Goal: Check status: Check status

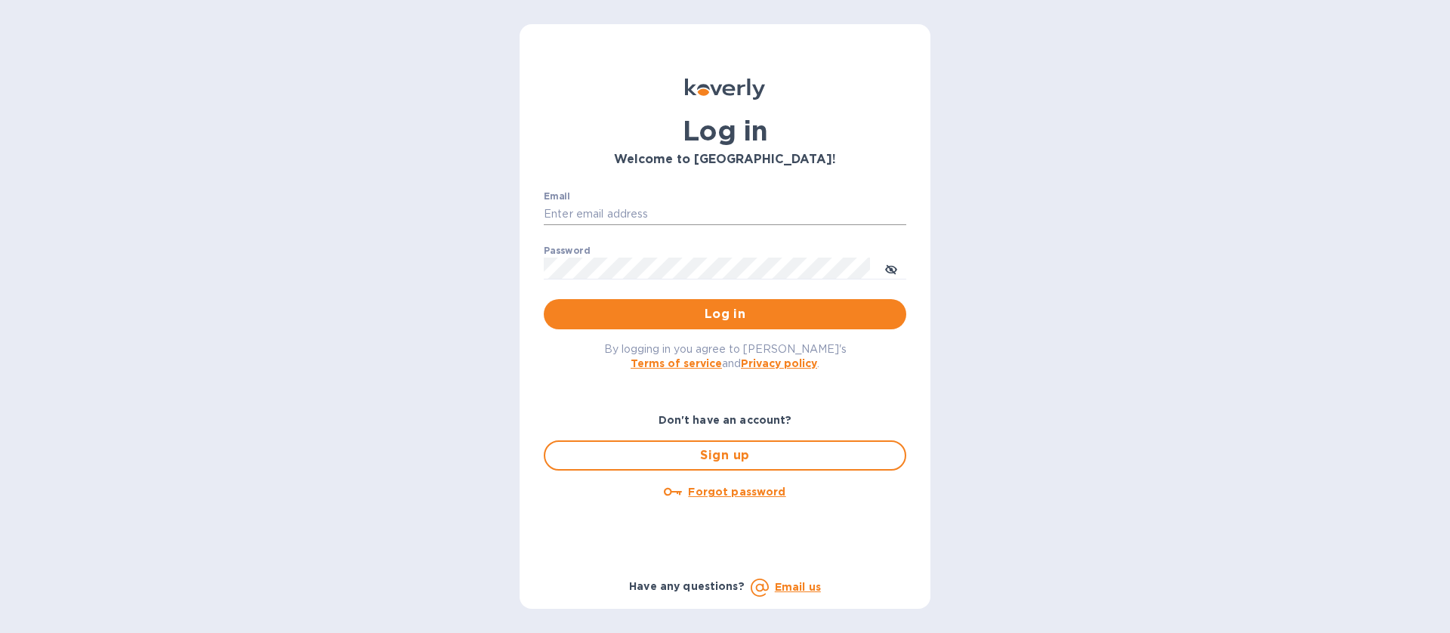
click at [653, 205] on input "Email" at bounding box center [725, 214] width 363 height 23
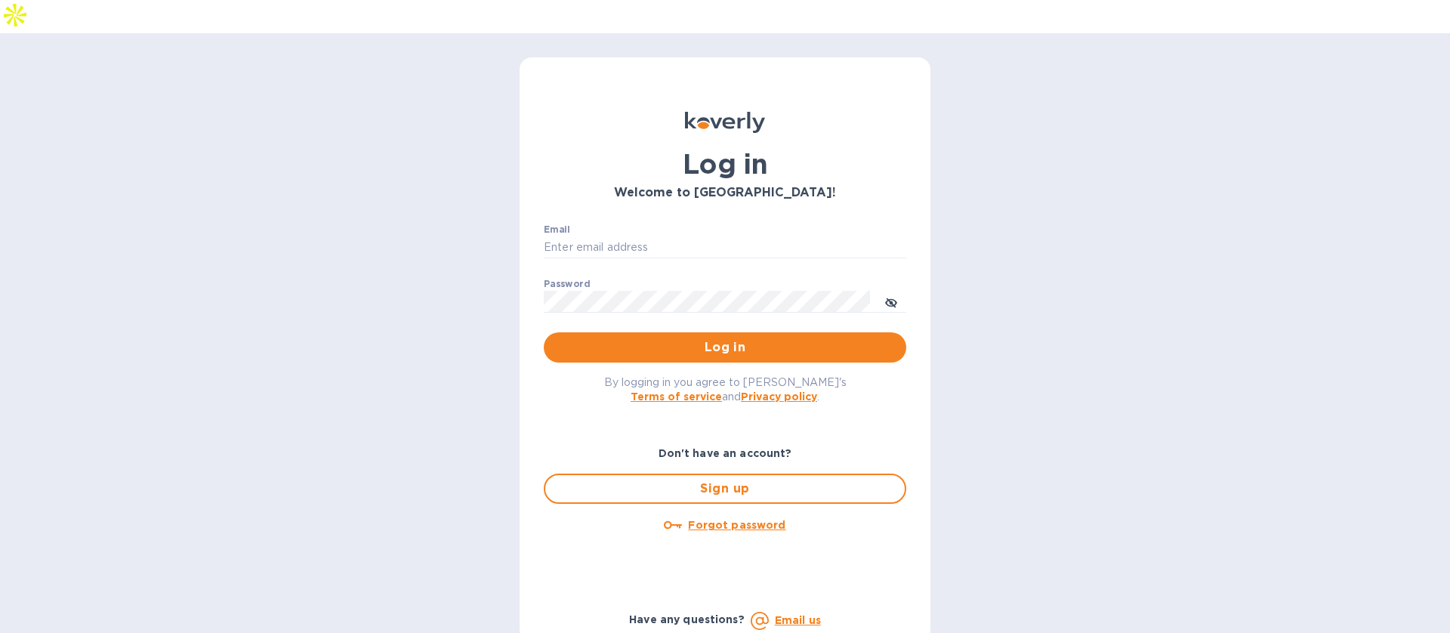
type input "mbrakebill@koverly.com"
click at [656, 338] on span "Log in" at bounding box center [725, 347] width 338 height 18
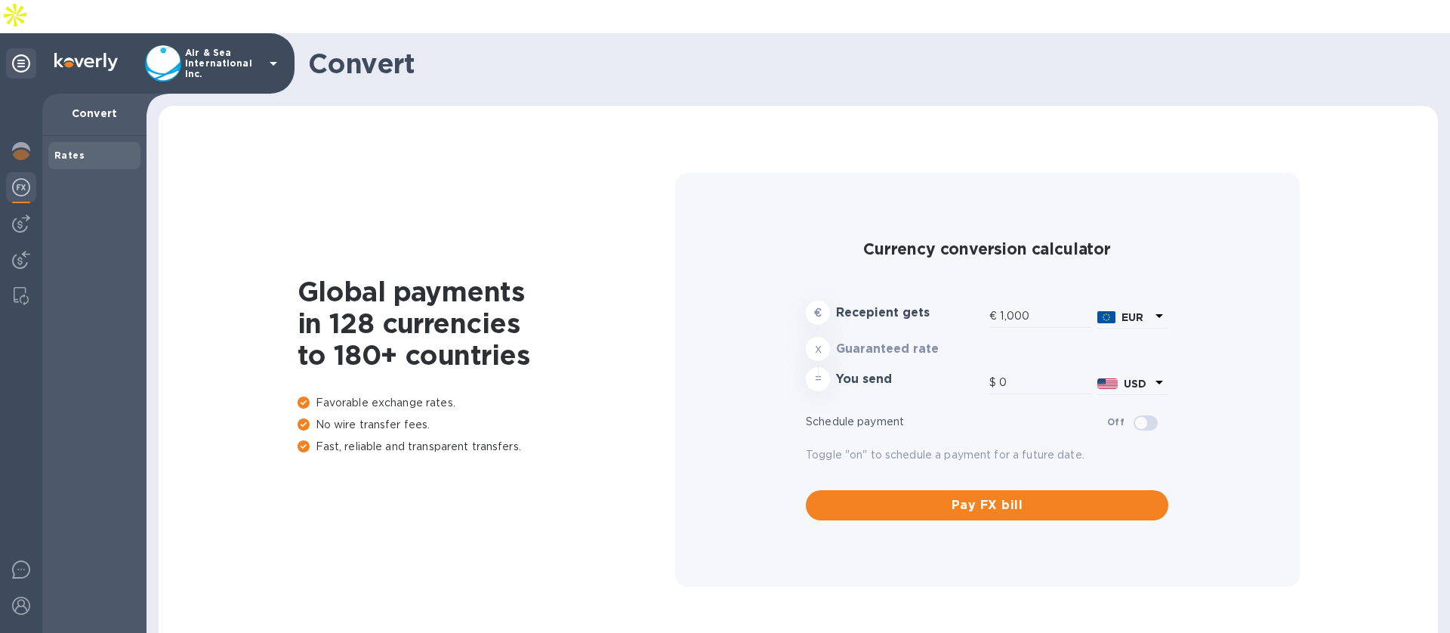
type input "1,177.07"
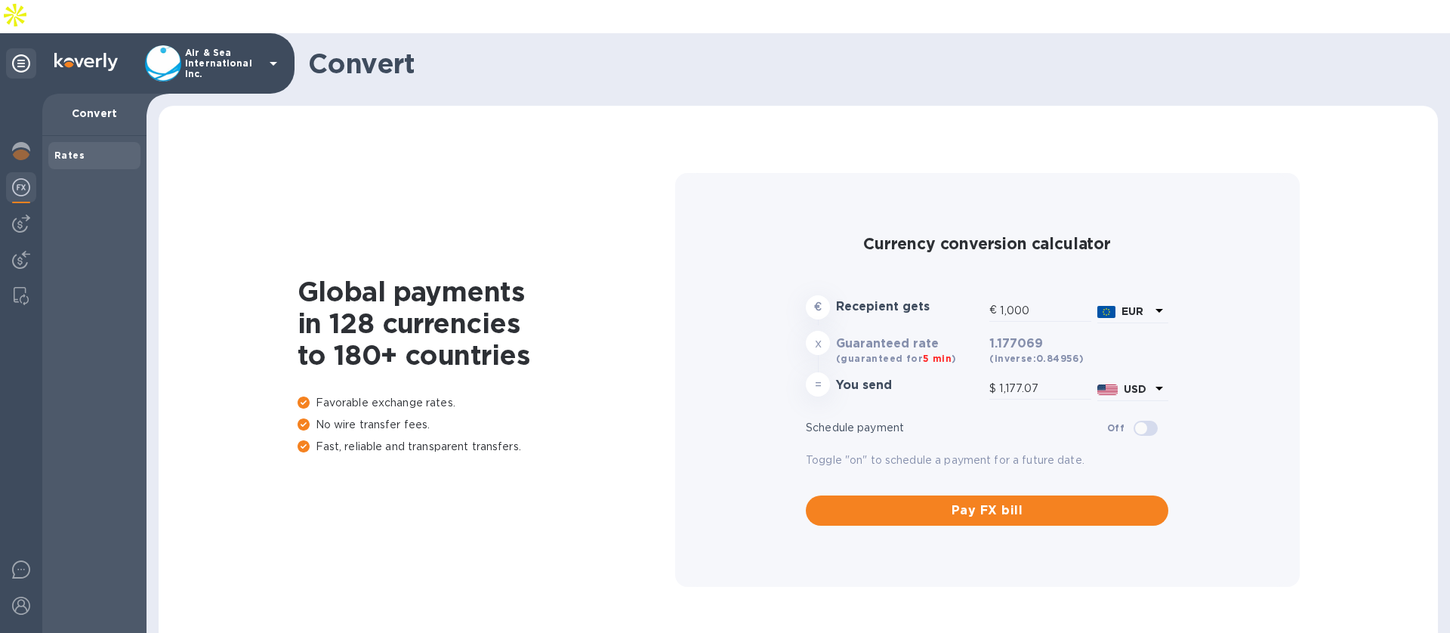
click at [235, 48] on p "Air & Sea International Inc." at bounding box center [223, 64] width 76 height 32
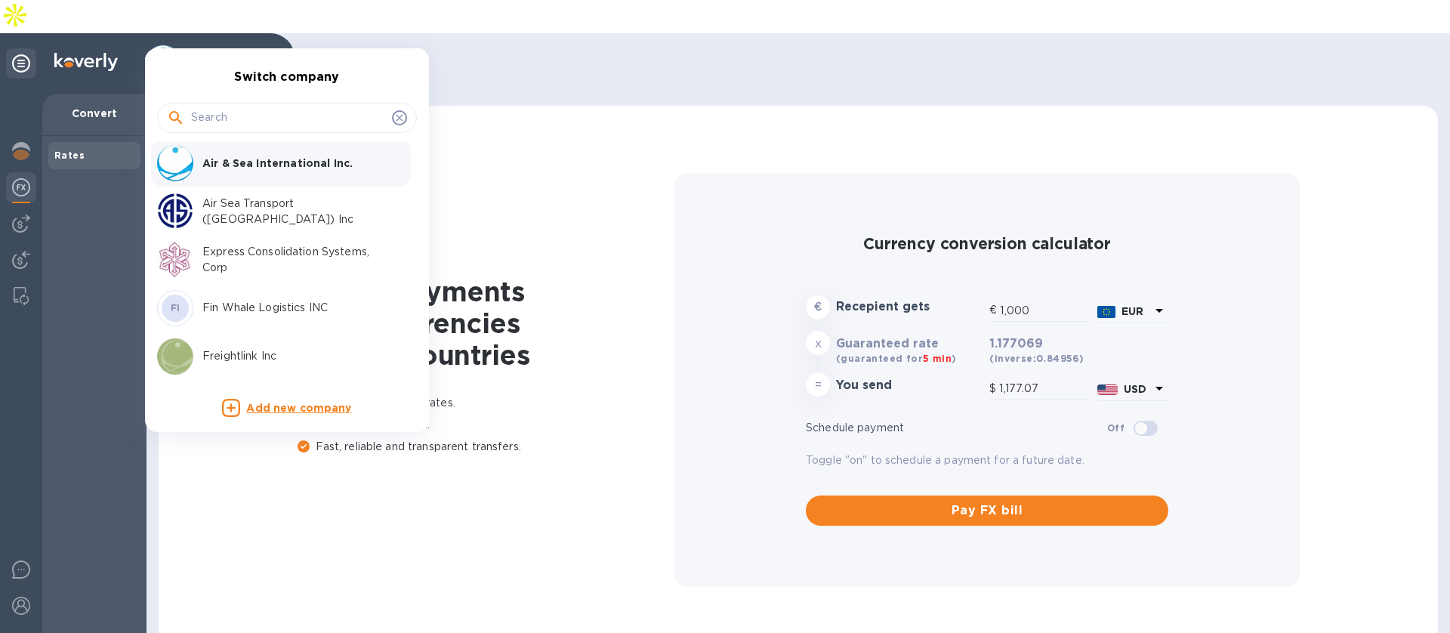
scroll to position [6, 0]
click at [236, 251] on p "Express Consolidation Systems, Corp" at bounding box center [297, 257] width 190 height 32
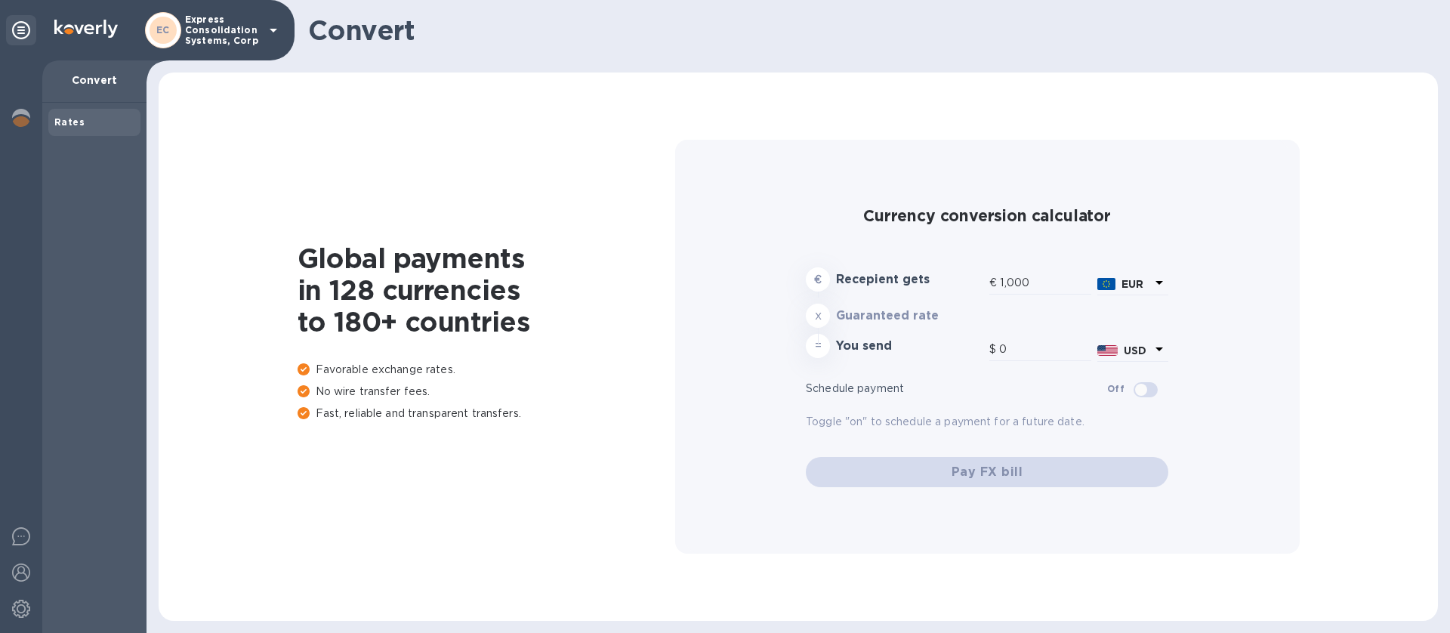
type input "1,177.07"
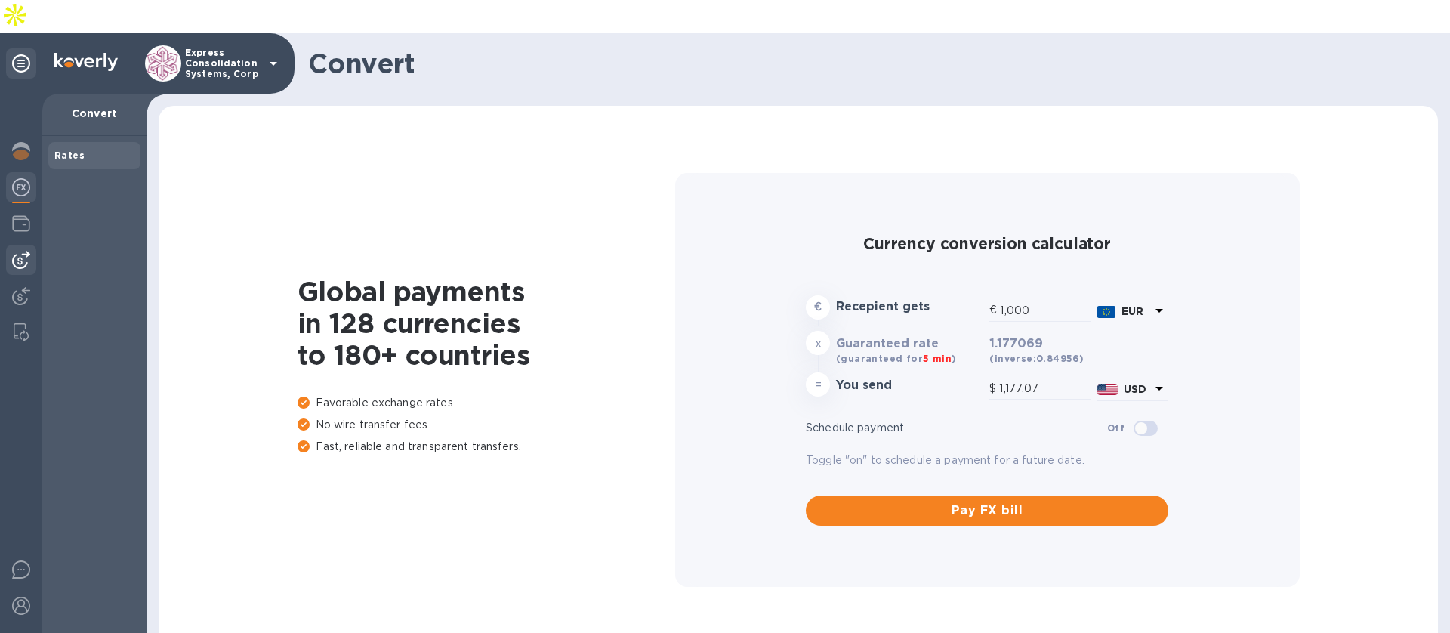
click at [31, 245] on div at bounding box center [21, 260] width 30 height 30
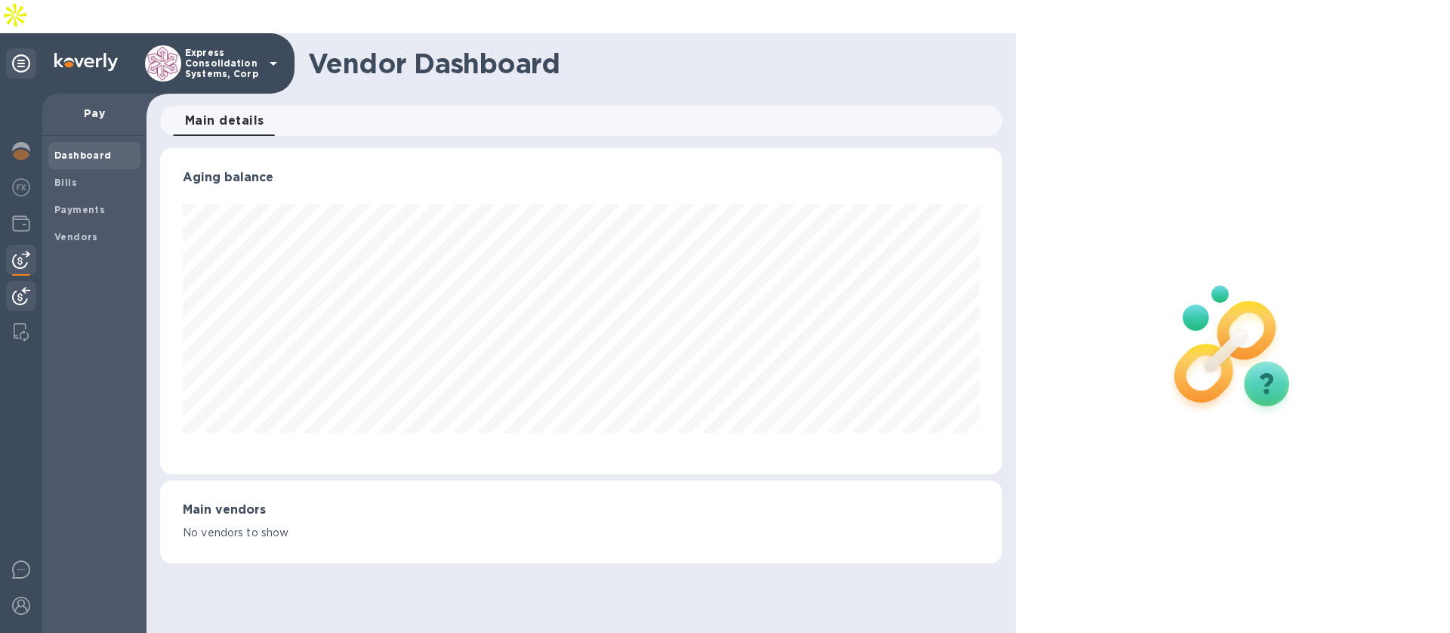
scroll to position [326, 841]
click at [63, 202] on span "Payments" at bounding box center [79, 209] width 51 height 15
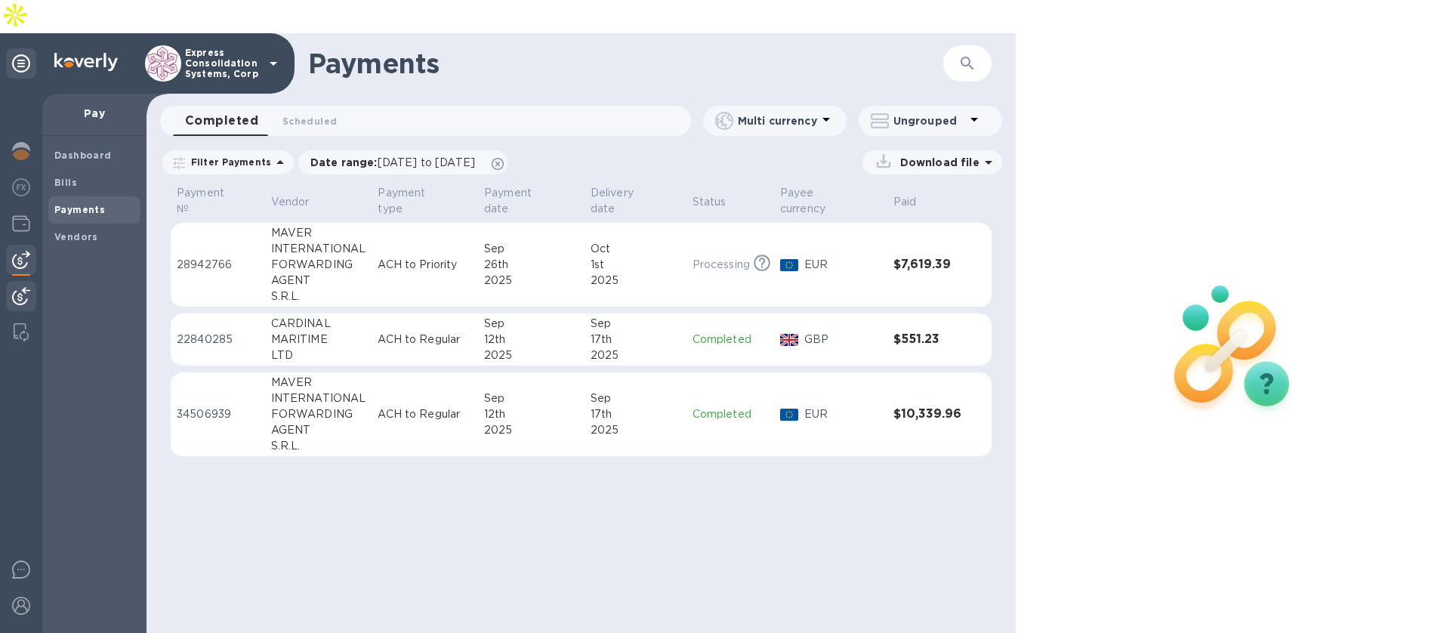
click at [17, 287] on img at bounding box center [21, 296] width 18 height 18
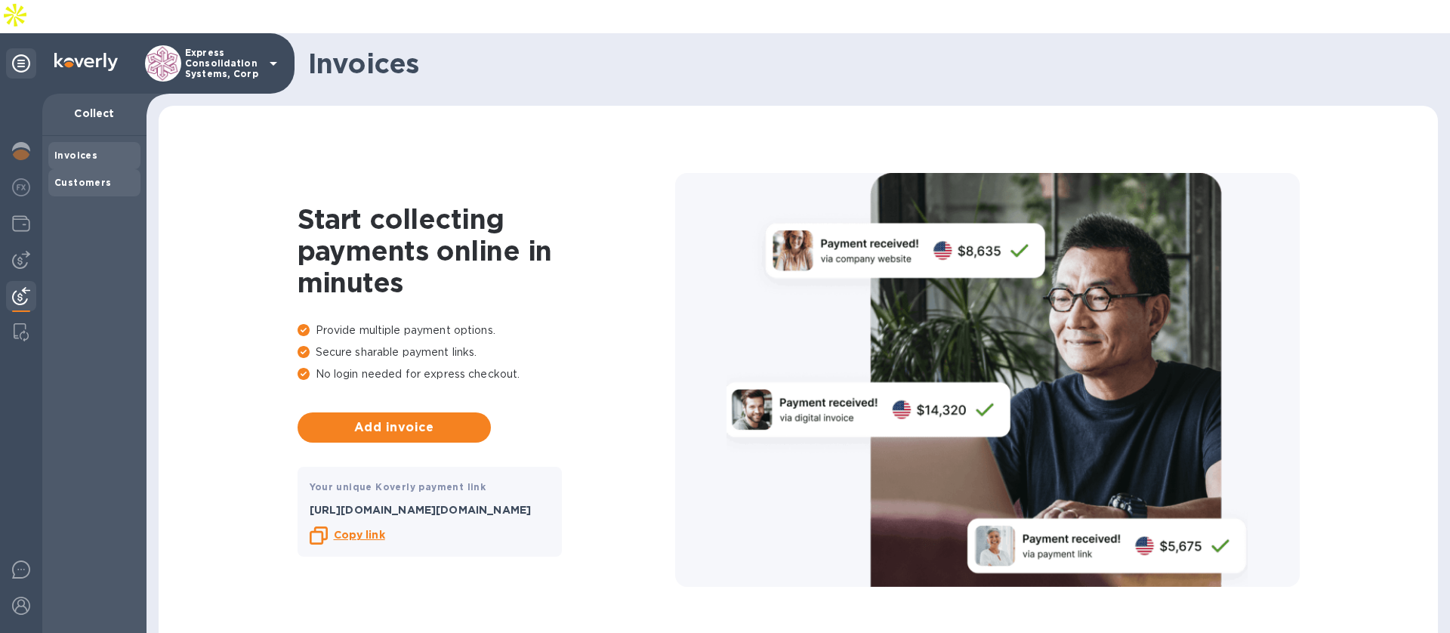
click at [76, 169] on div "Customers" at bounding box center [94, 182] width 92 height 27
click at [27, 142] on img at bounding box center [21, 151] width 18 height 18
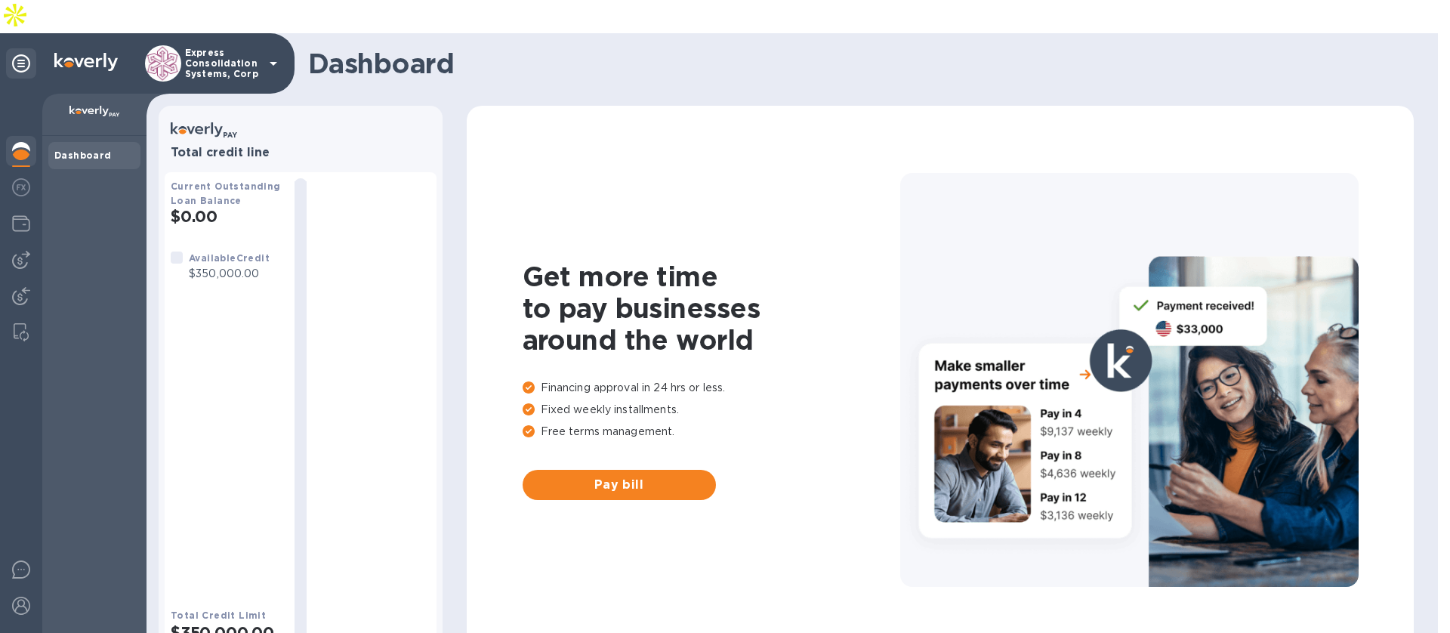
click at [218, 48] on p "Express Consolidation Systems, Corp" at bounding box center [223, 64] width 76 height 32
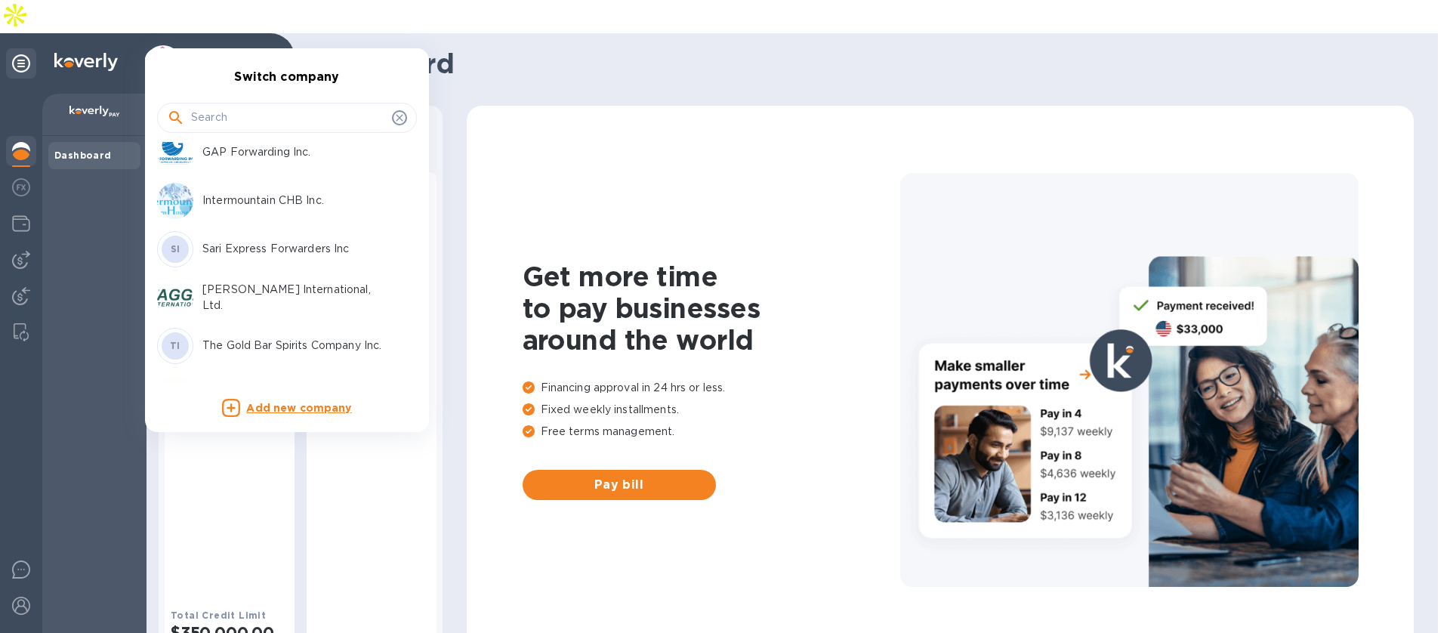
scroll to position [307, 0]
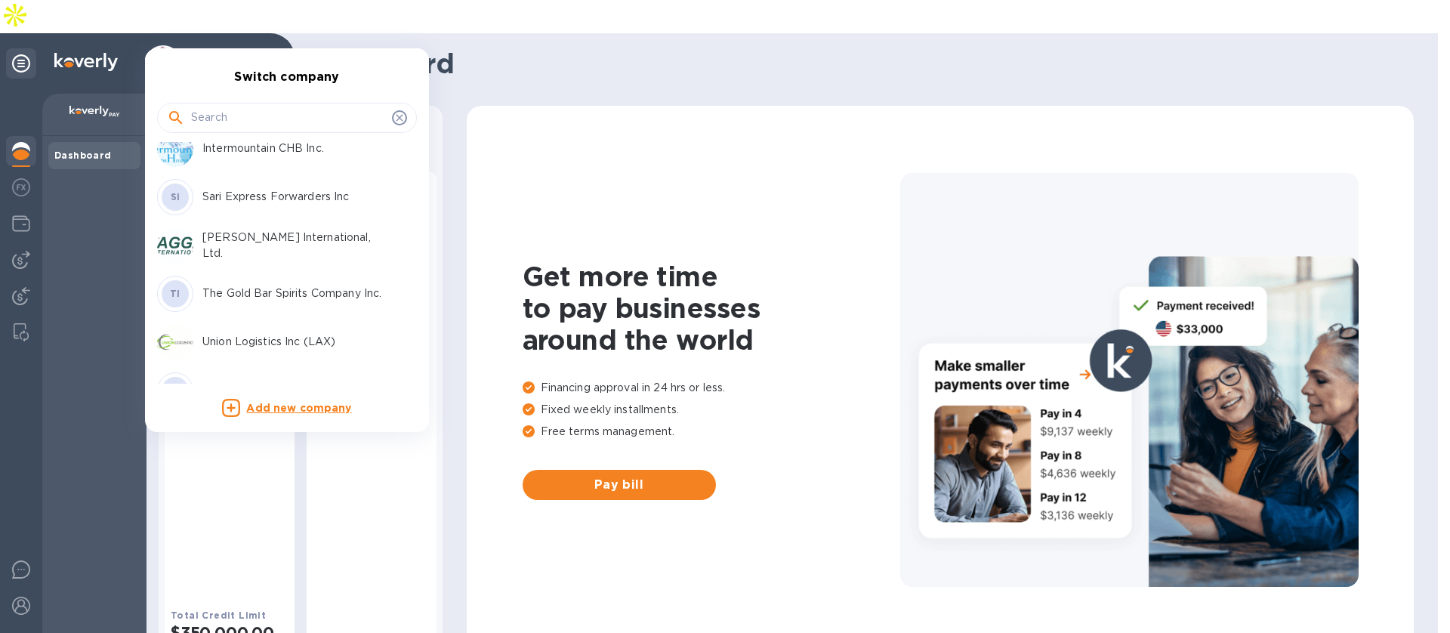
click at [245, 245] on p "[PERSON_NAME] International, Ltd." at bounding box center [297, 246] width 190 height 32
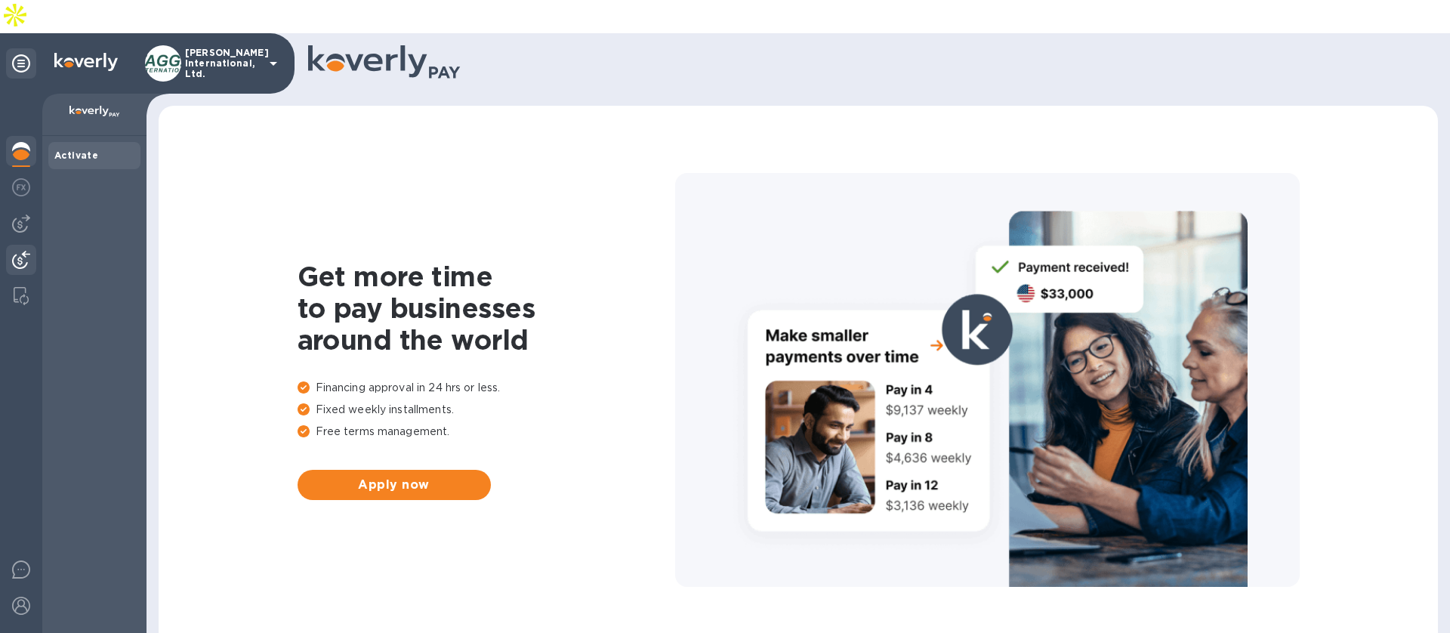
click at [29, 251] on img at bounding box center [21, 260] width 18 height 18
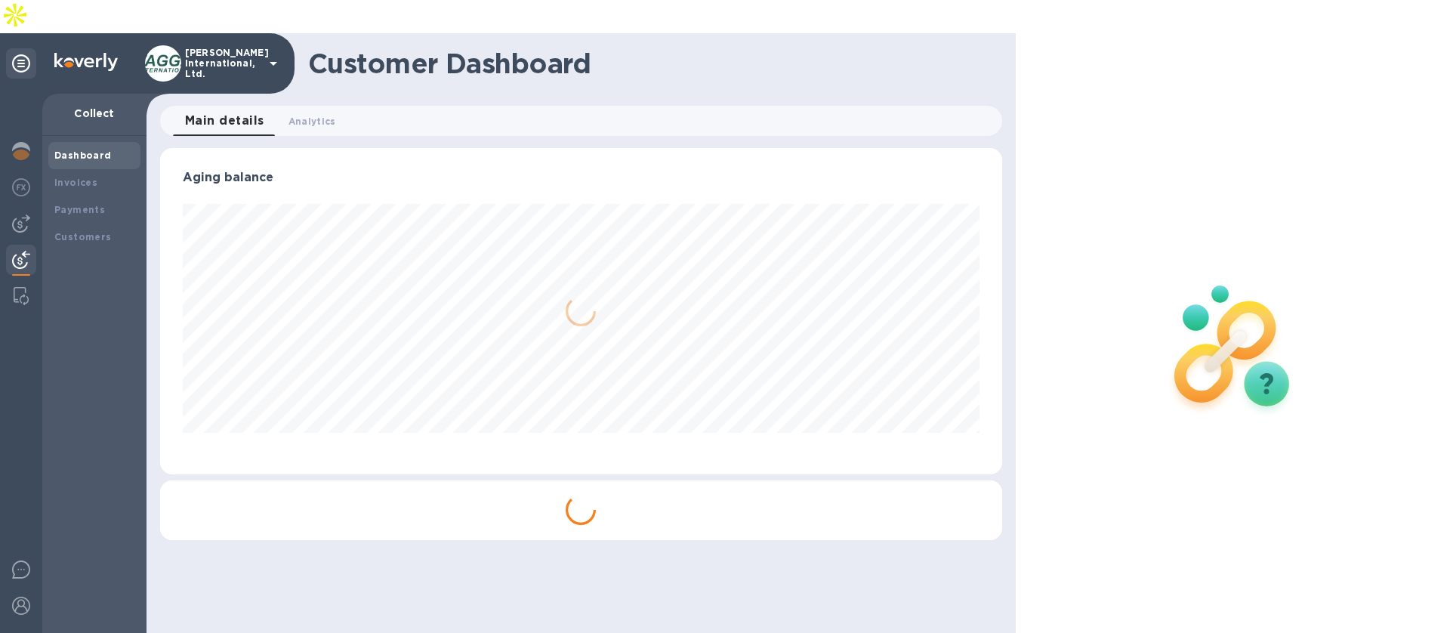
scroll to position [326, 841]
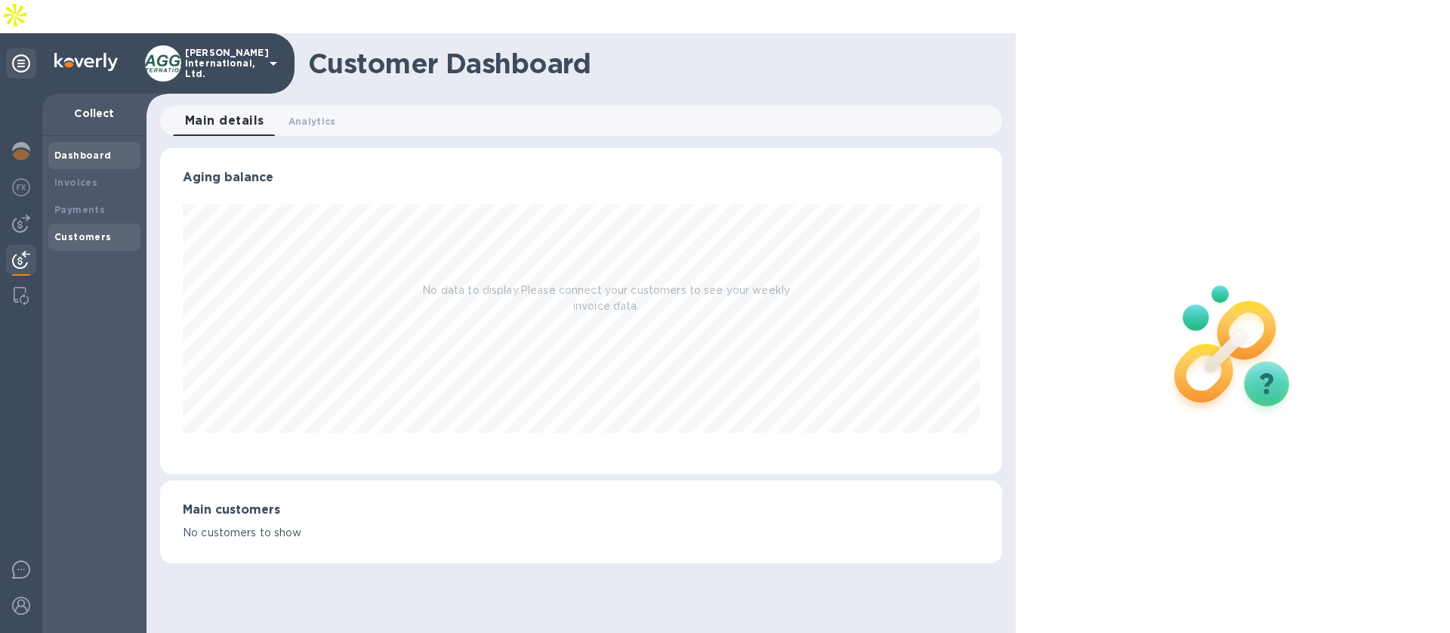
click at [105, 224] on div "Customers" at bounding box center [94, 237] width 92 height 27
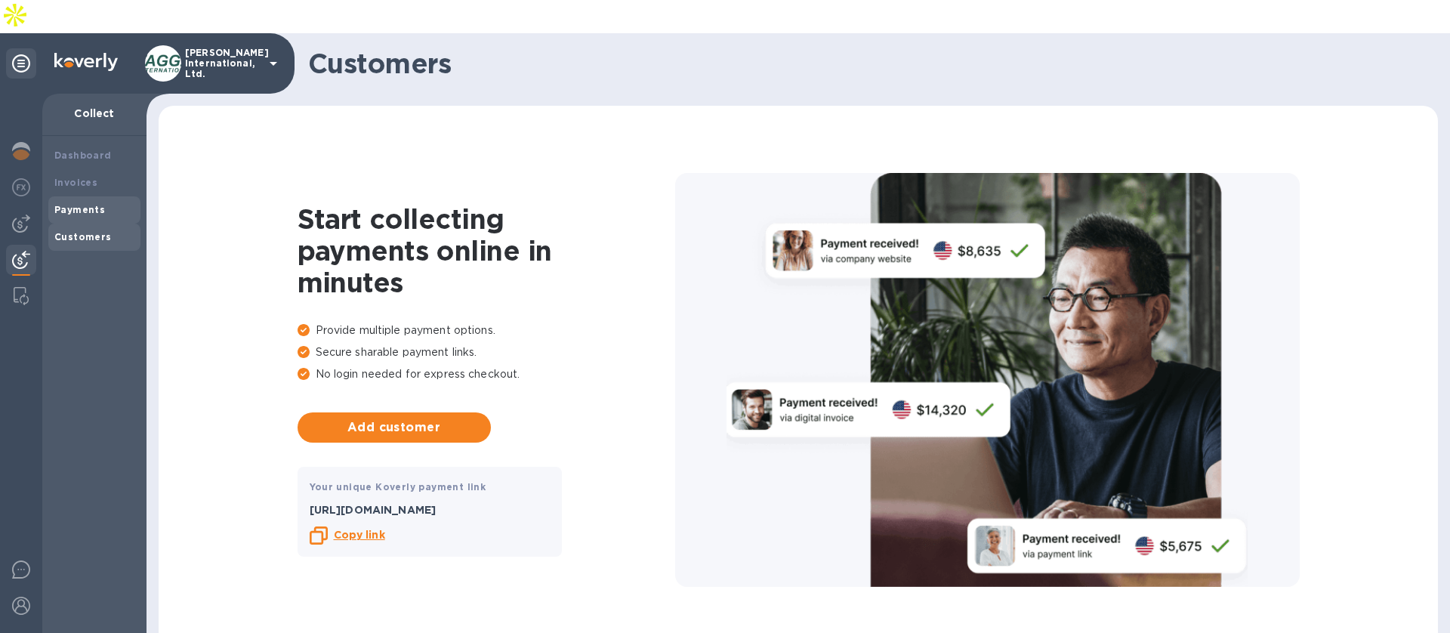
click at [97, 204] on b "Payments" at bounding box center [79, 209] width 51 height 11
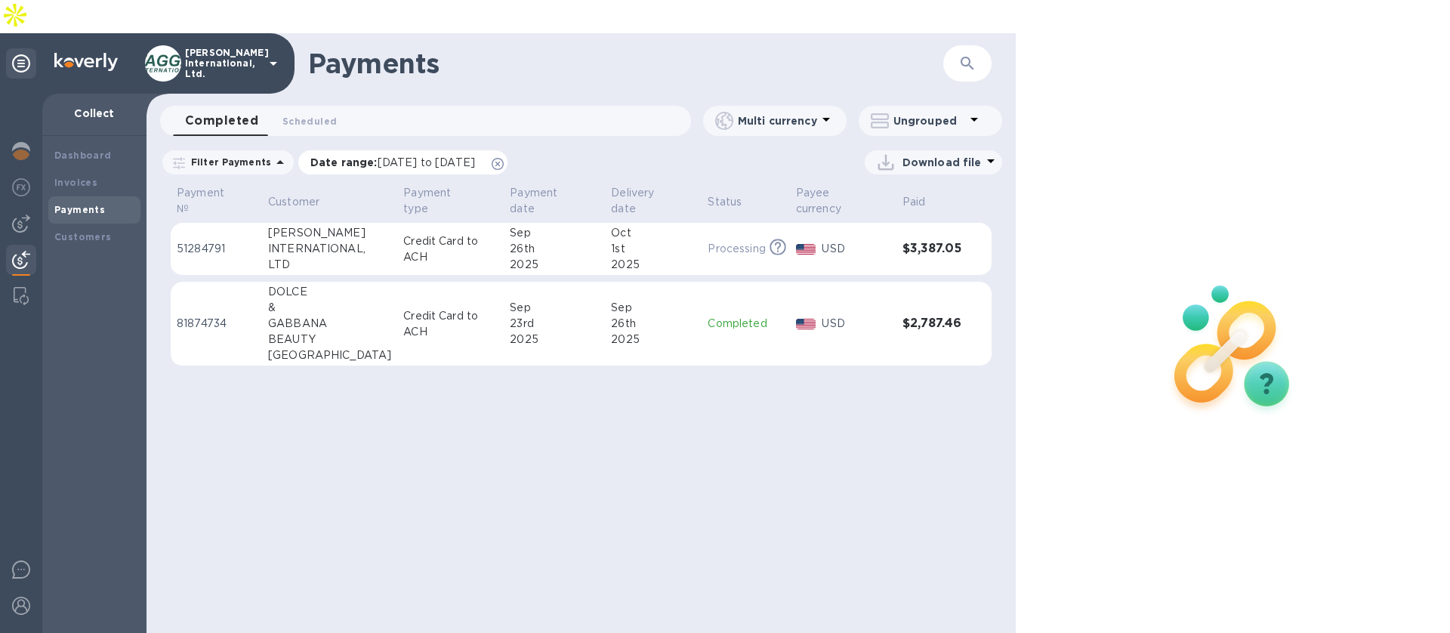
click at [504, 158] on icon at bounding box center [498, 164] width 12 height 12
click at [305, 225] on div "[PERSON_NAME]" at bounding box center [329, 233] width 123 height 16
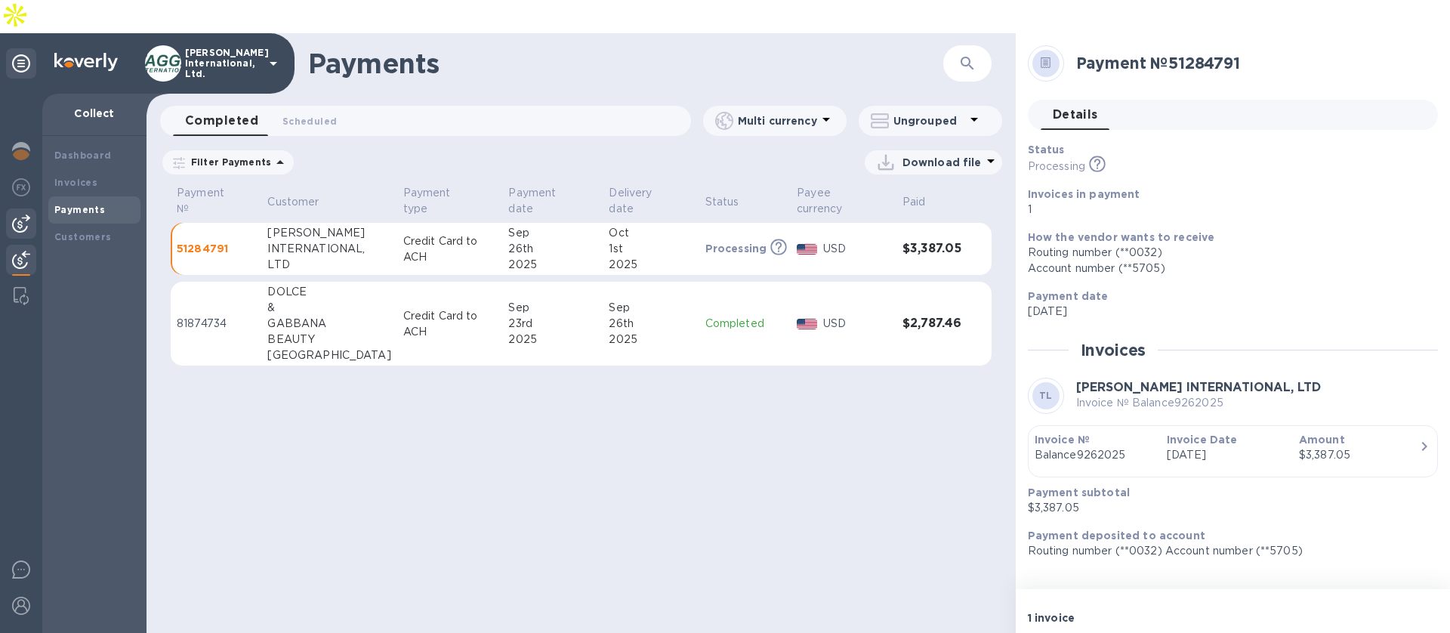
click at [24, 214] on img at bounding box center [21, 223] width 18 height 18
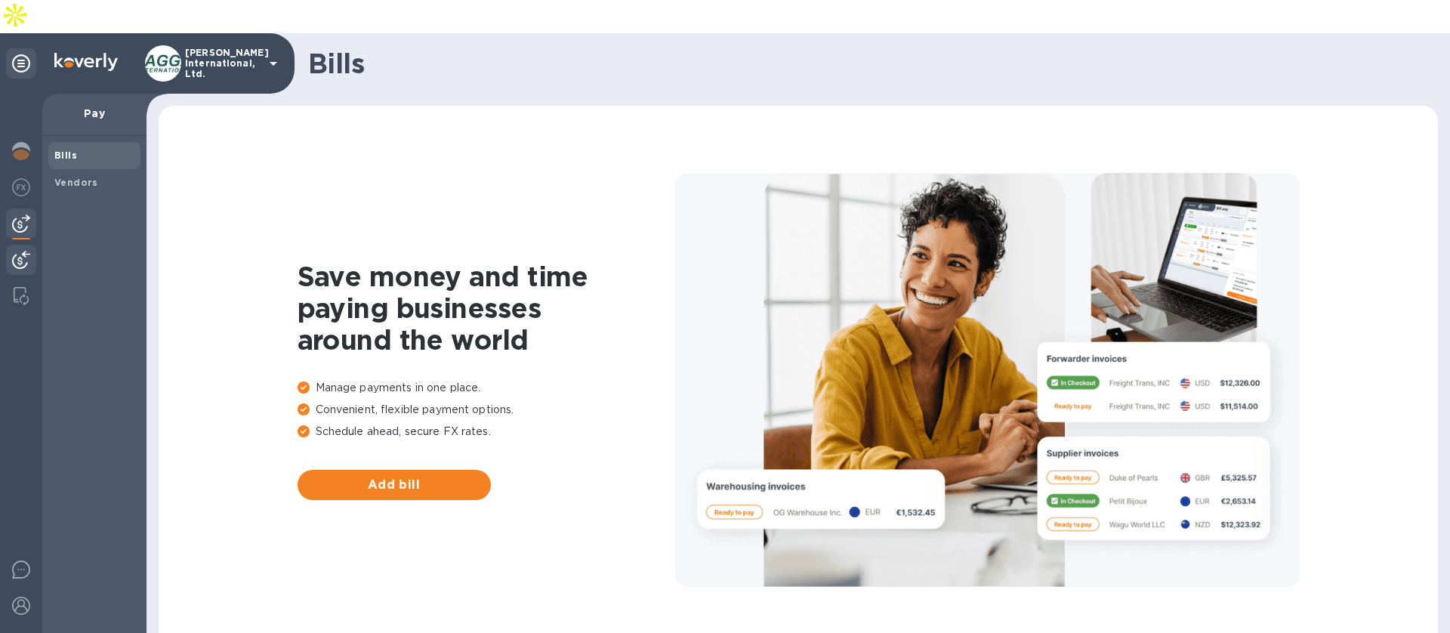
click at [22, 251] on img at bounding box center [21, 260] width 18 height 18
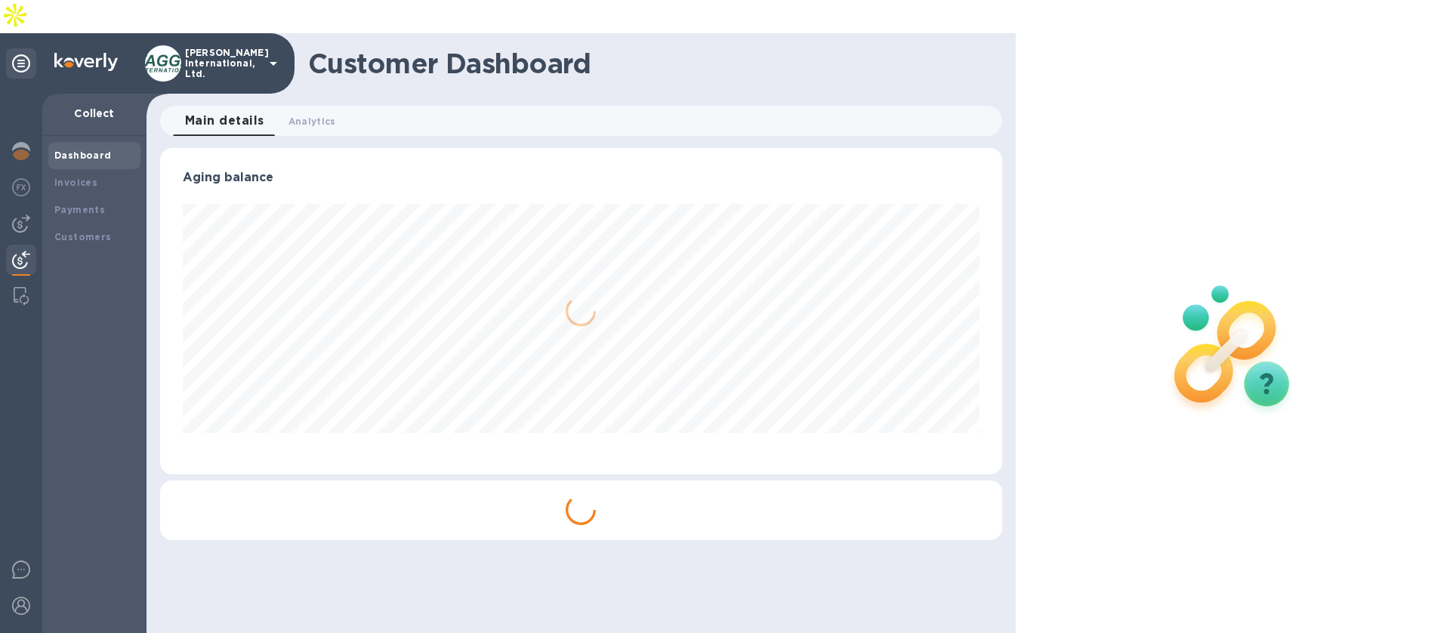
scroll to position [326, 841]
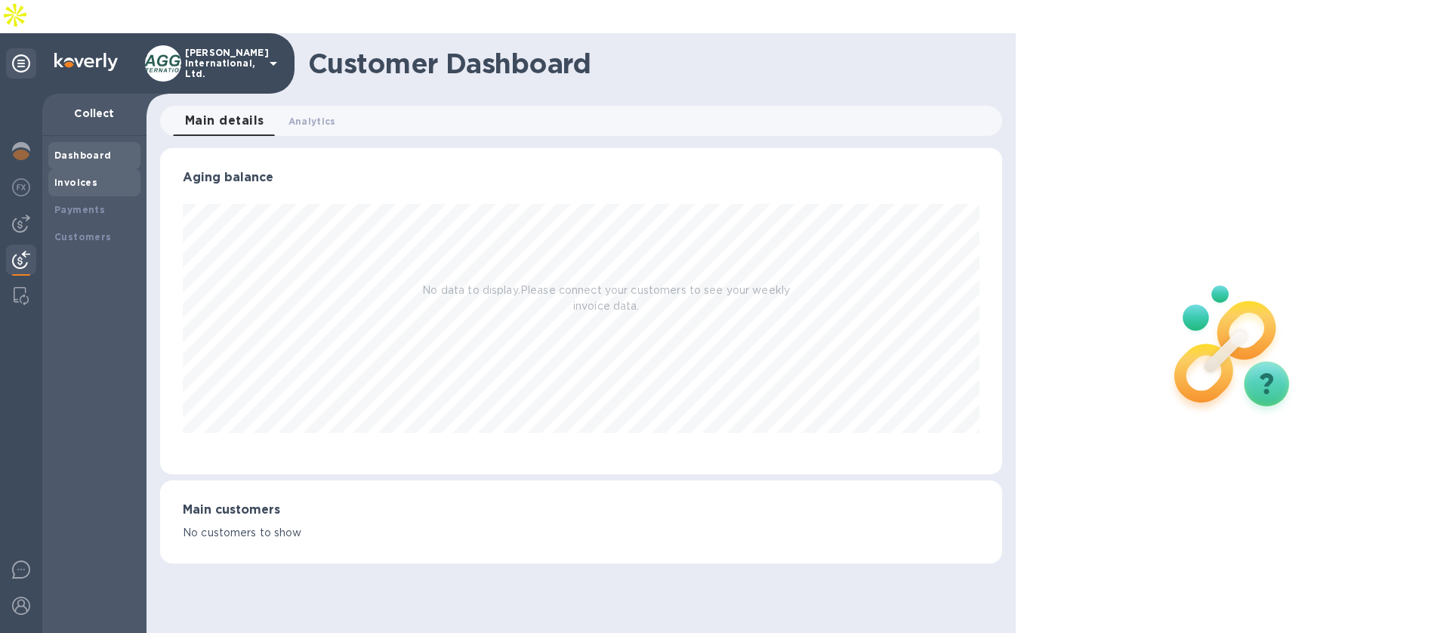
click at [97, 175] on div "Invoices" at bounding box center [94, 182] width 80 height 15
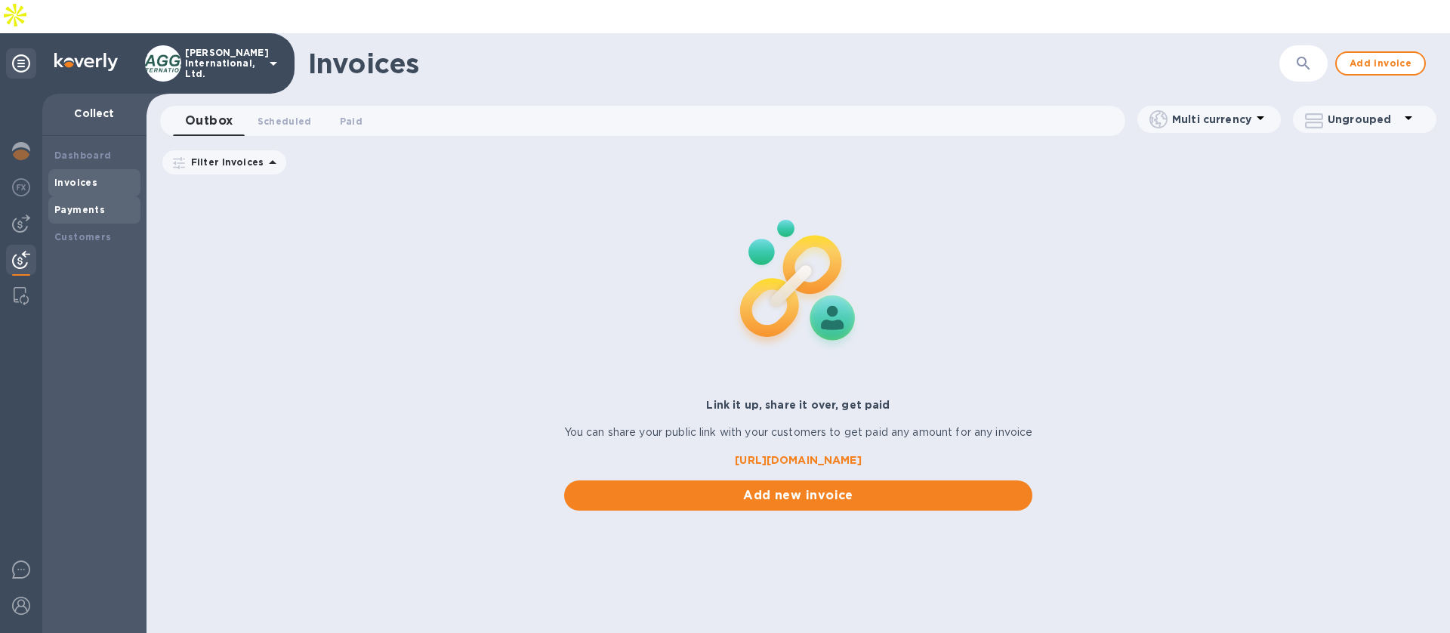
click at [84, 204] on b "Payments" at bounding box center [79, 209] width 51 height 11
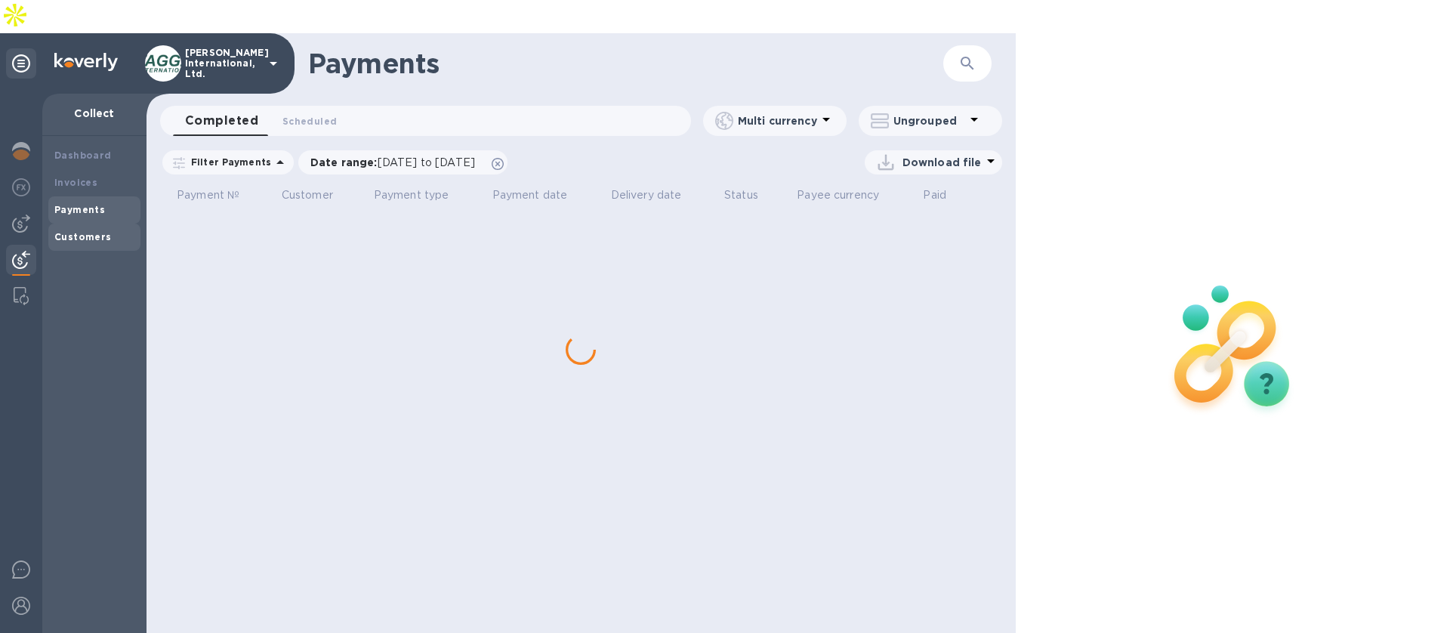
click at [77, 231] on b "Customers" at bounding box center [82, 236] width 57 height 11
